Goal: Contribute content

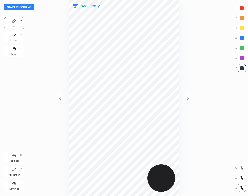
scroll to position [196, 168]
click at [24, 7] on button "Start recording" at bounding box center [19, 7] width 30 height 6
click at [18, 156] on div "Add Slide H" at bounding box center [14, 158] width 20 height 12
click at [11, 36] on div "Eraser E" at bounding box center [14, 37] width 20 height 12
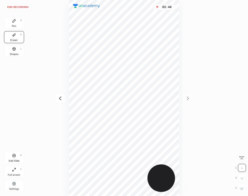
click at [21, 24] on div "Pen P" at bounding box center [14, 23] width 20 height 12
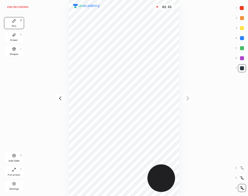
click at [21, 6] on button "End recording" at bounding box center [18, 7] width 28 height 6
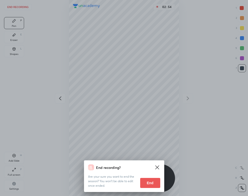
click at [150, 179] on button "End" at bounding box center [150, 183] width 20 height 10
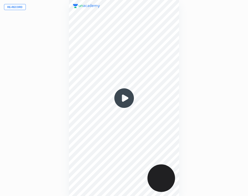
click at [122, 97] on img at bounding box center [124, 98] width 24 height 24
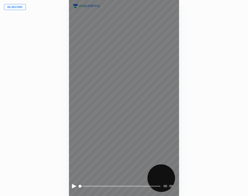
click at [72, 183] on div "00 : 00" at bounding box center [124, 186] width 104 height 8
click at [74, 185] on div at bounding box center [74, 186] width 5 height 5
